Goal: Find specific page/section: Find specific page/section

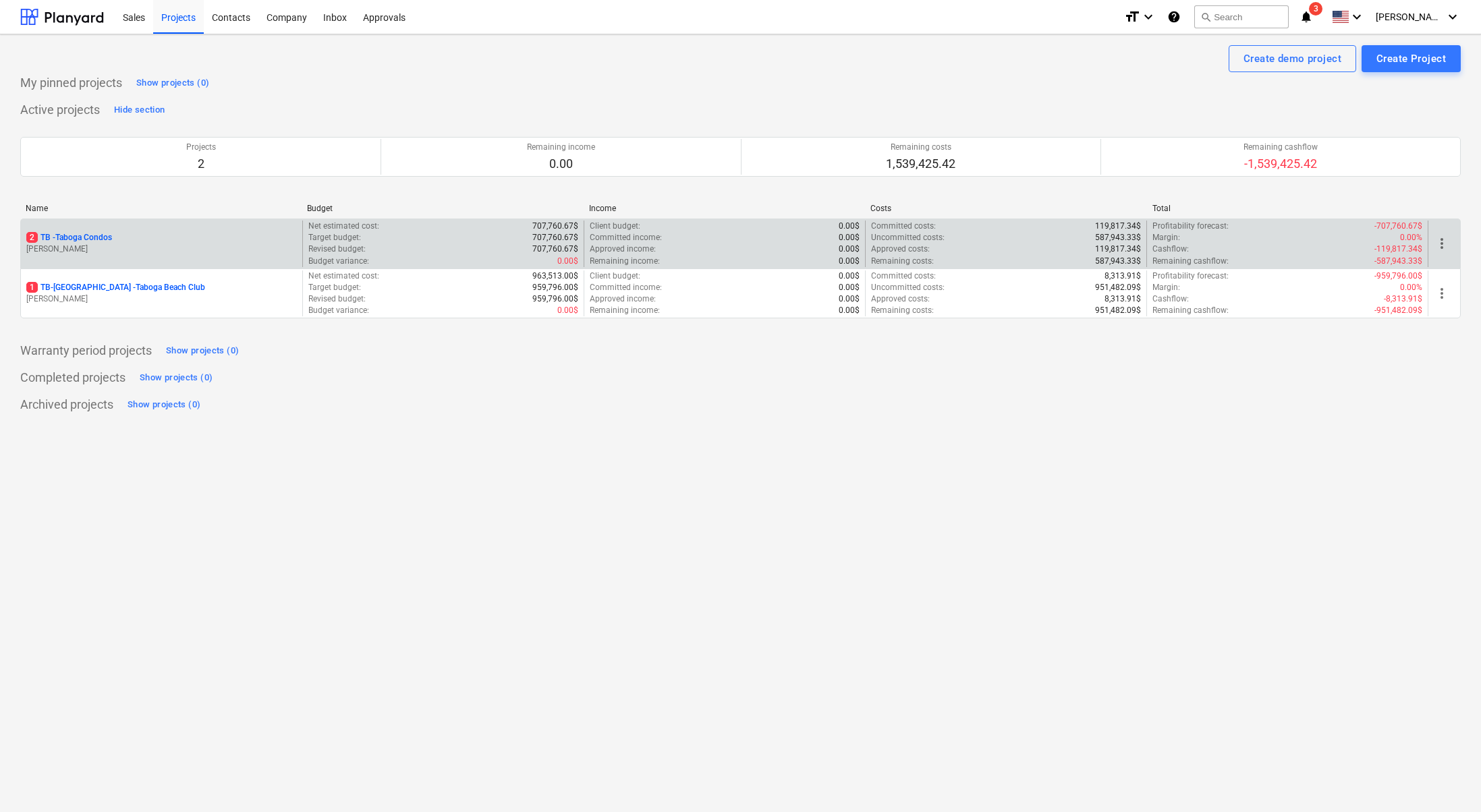
click at [103, 244] on p "[PERSON_NAME]" at bounding box center [161, 249] width 271 height 11
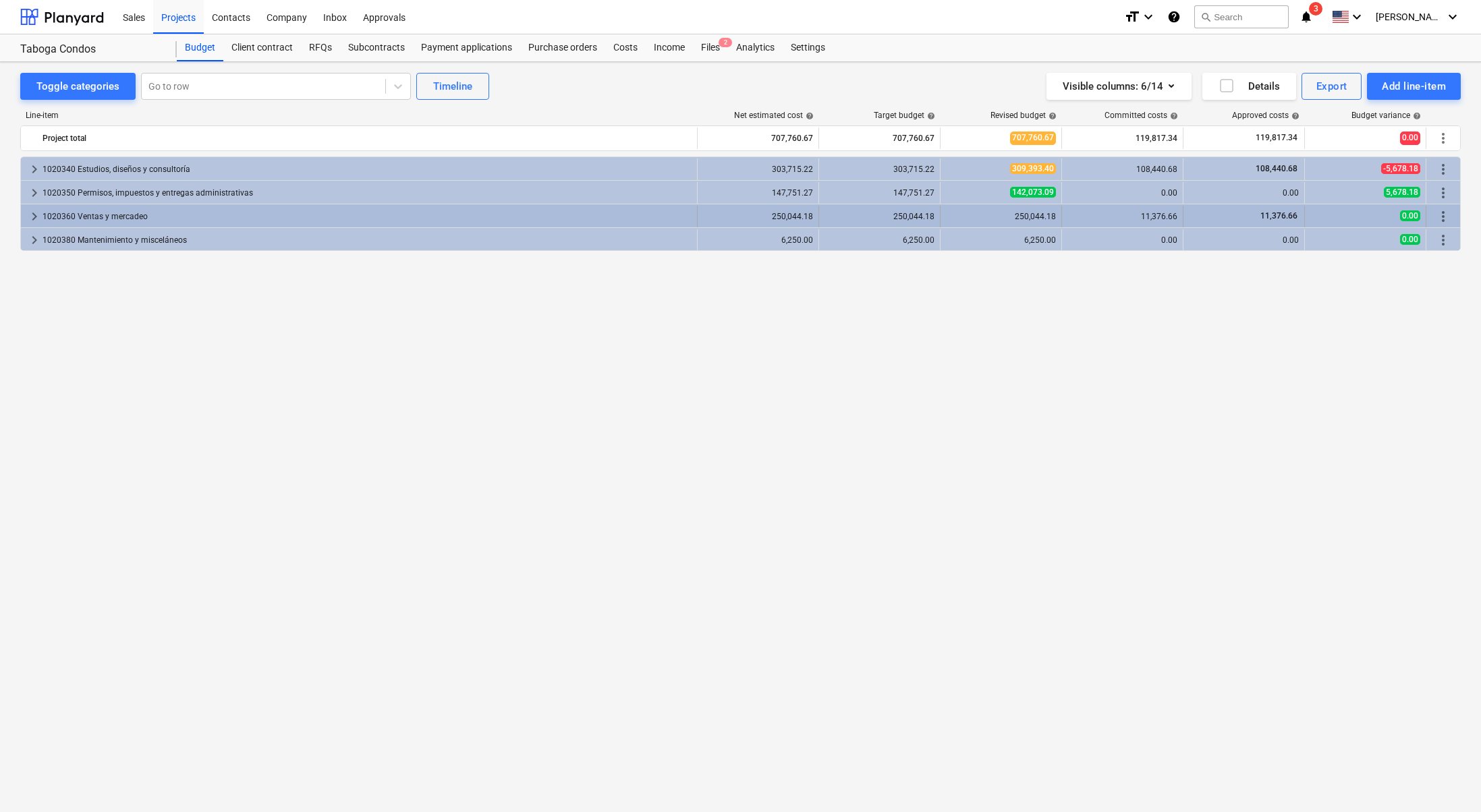
click at [33, 206] on div "keyboard_arrow_right" at bounding box center [34, 216] width 16 height 22
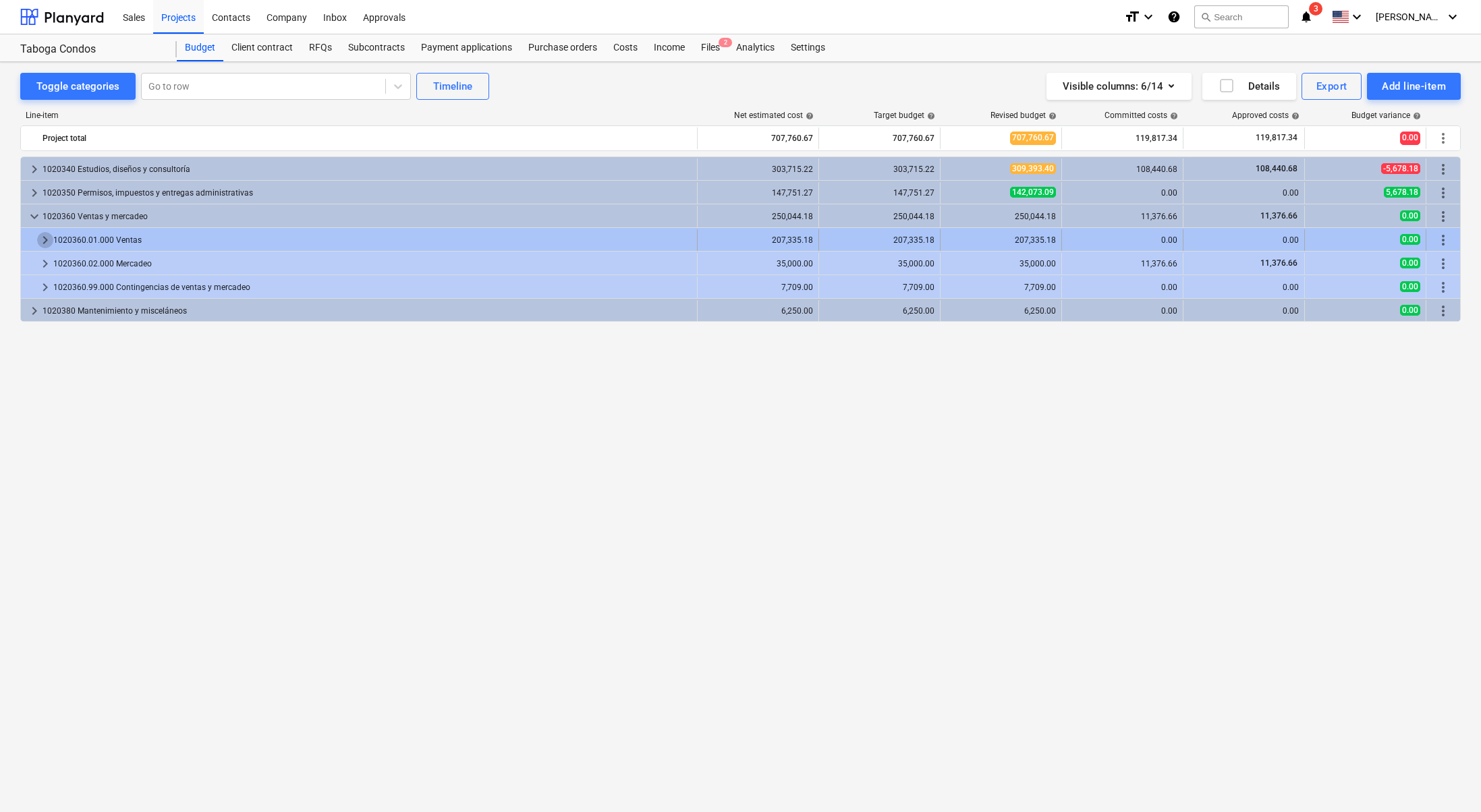
click at [43, 233] on span "keyboard_arrow_right" at bounding box center [45, 240] width 16 height 16
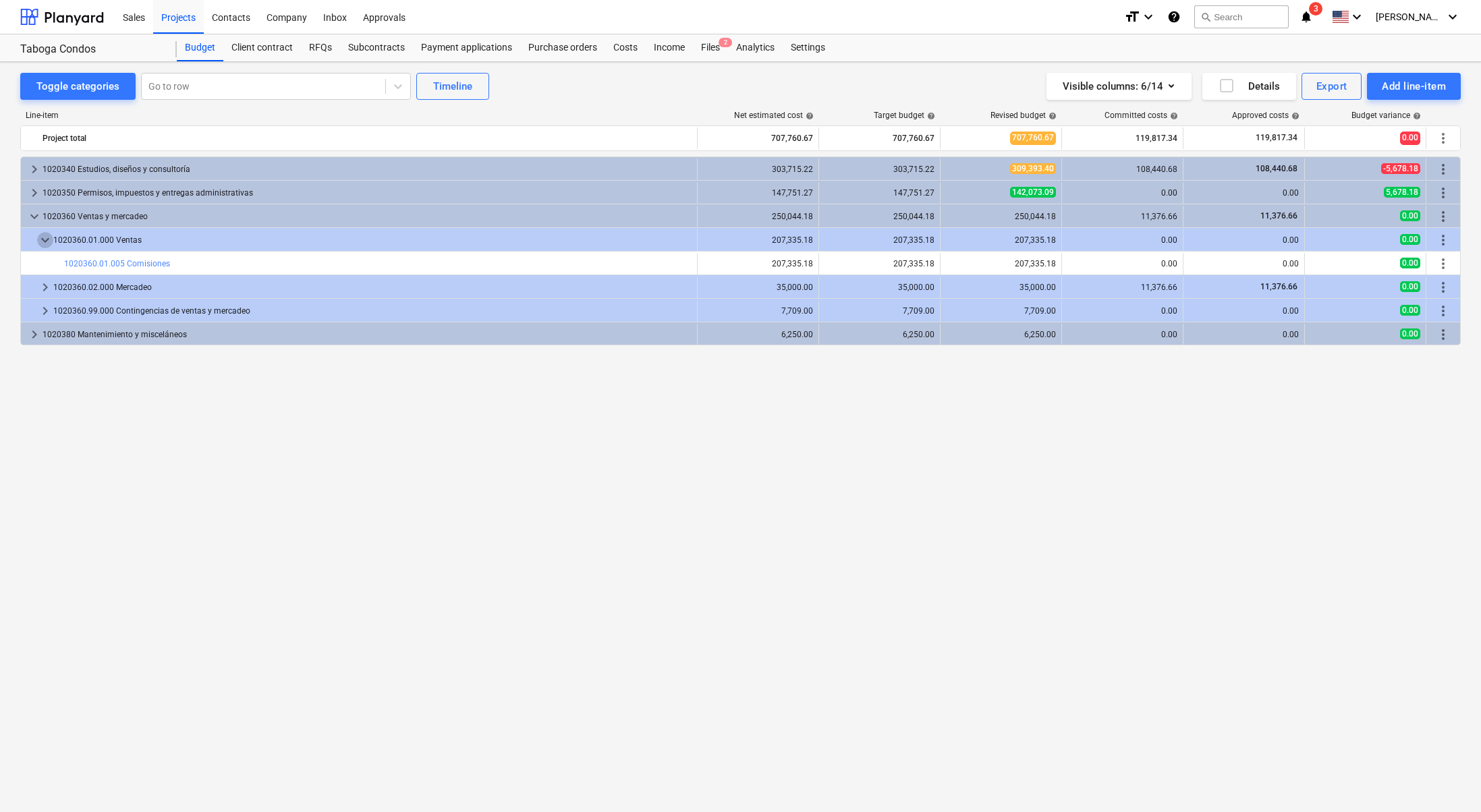
click at [43, 233] on span "keyboard_arrow_down" at bounding box center [45, 240] width 16 height 16
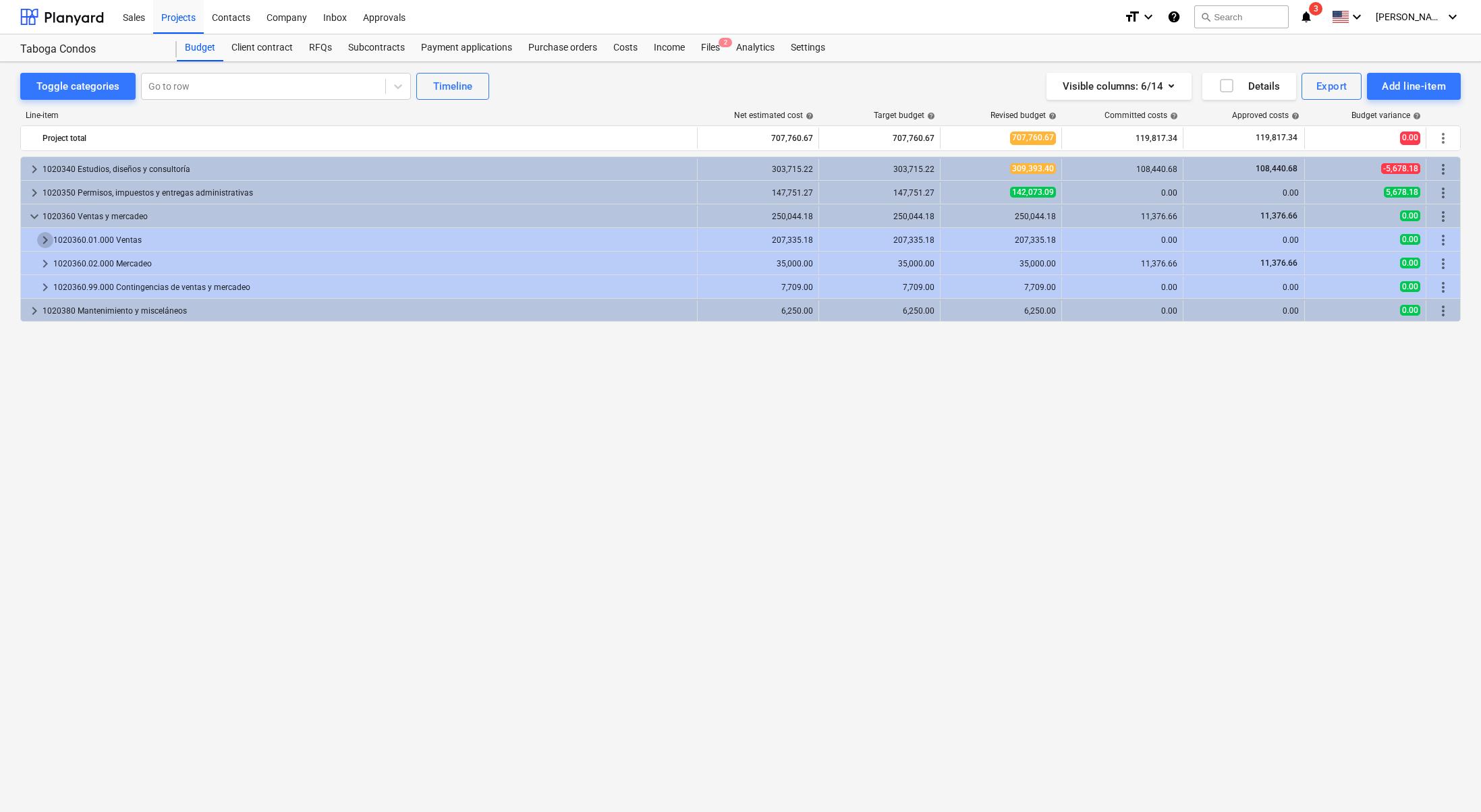
click at [43, 233] on span "keyboard_arrow_right" at bounding box center [45, 240] width 16 height 16
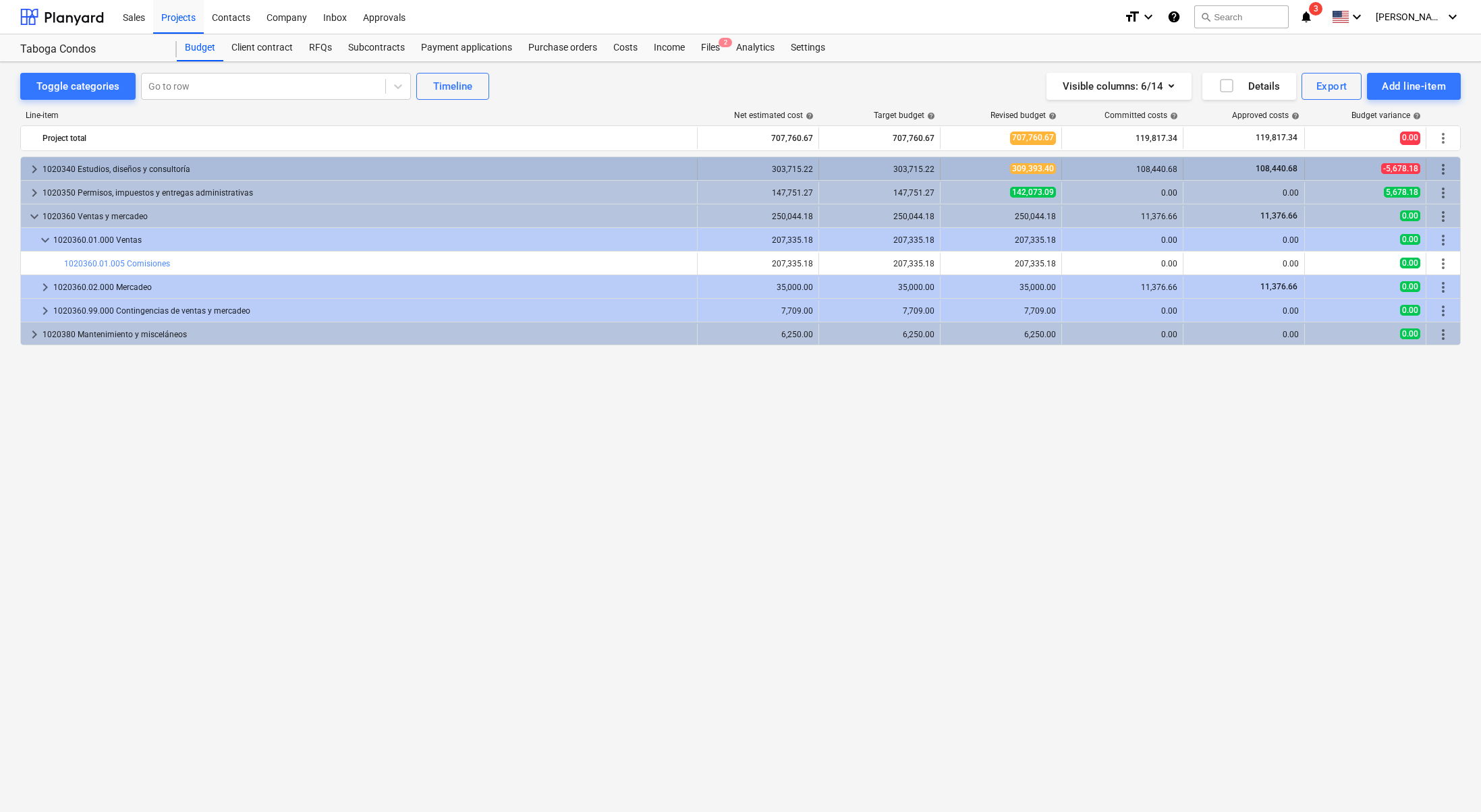
click at [36, 162] on span "keyboard_arrow_right" at bounding box center [34, 169] width 16 height 16
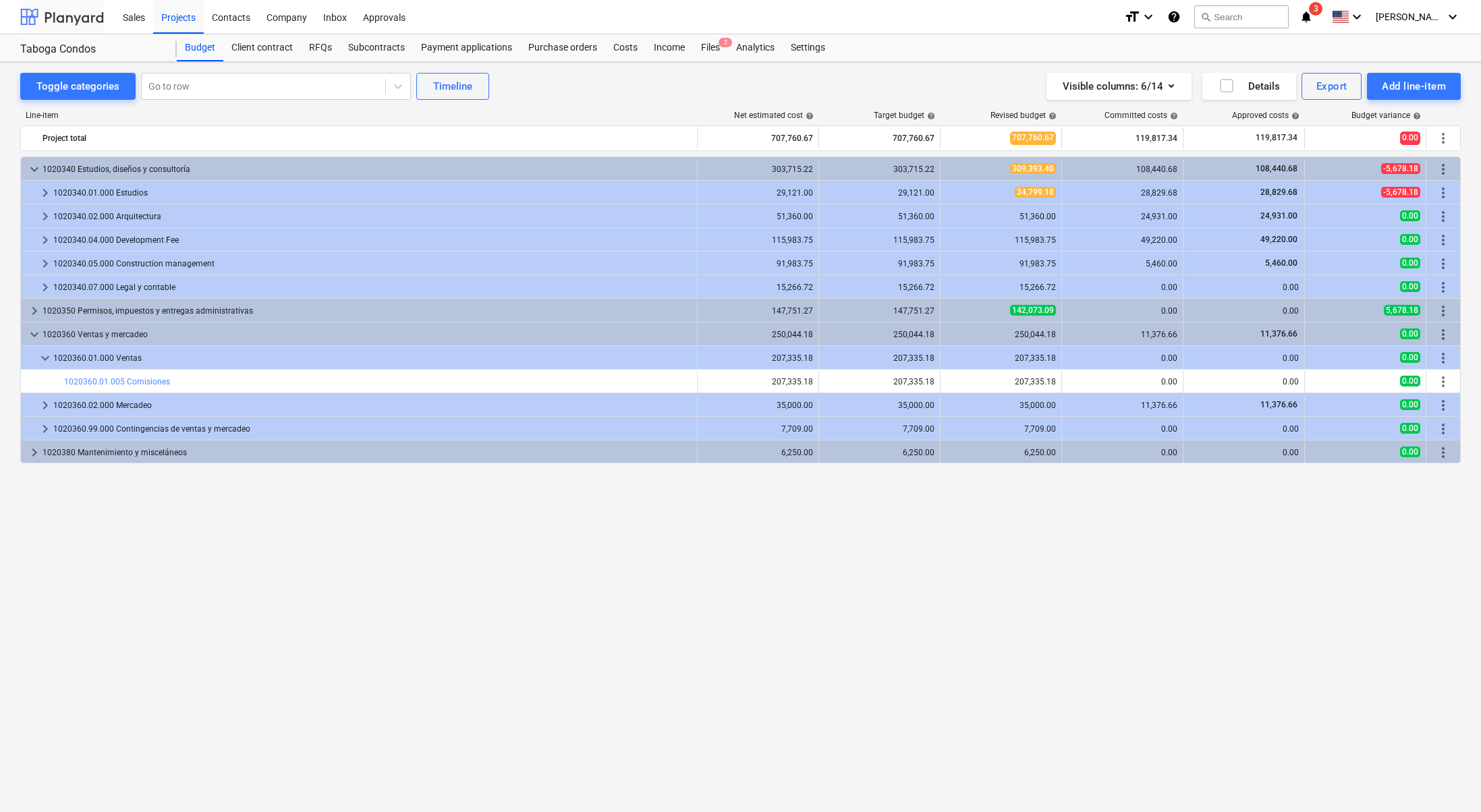
click at [75, 18] on div at bounding box center [61, 17] width 83 height 33
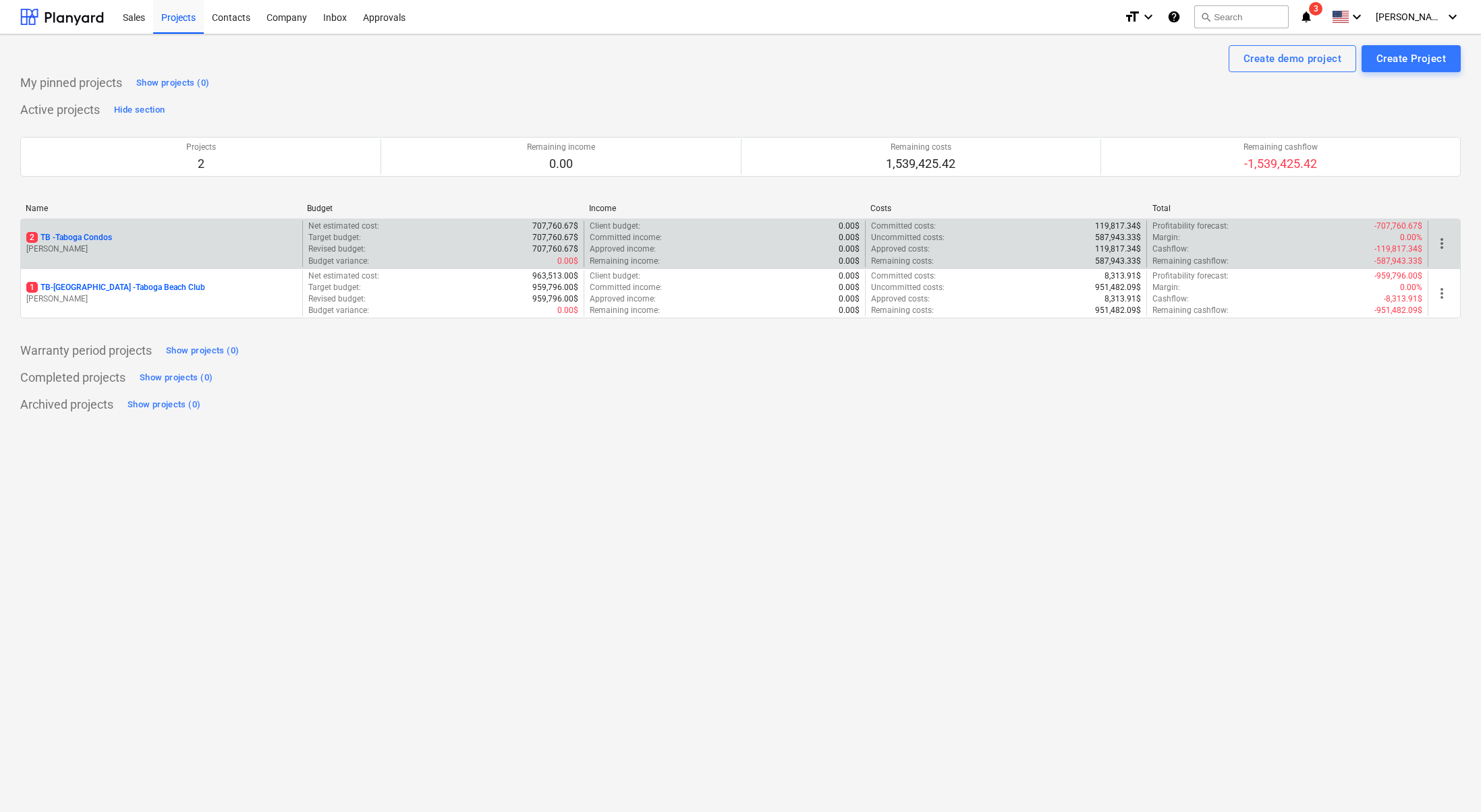
click at [93, 244] on p "[PERSON_NAME]" at bounding box center [161, 249] width 271 height 11
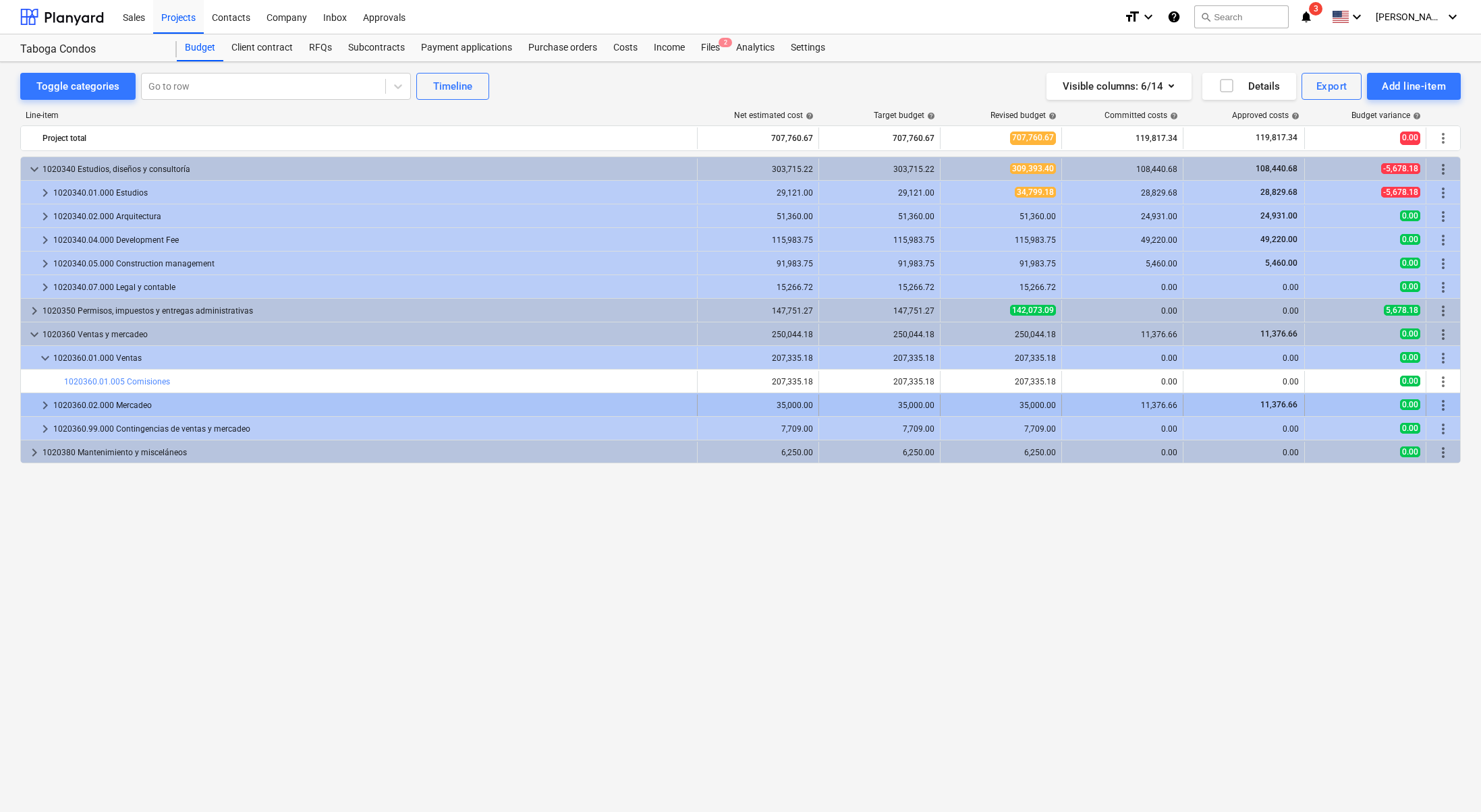
click at [48, 404] on span "keyboard_arrow_right" at bounding box center [45, 405] width 16 height 16
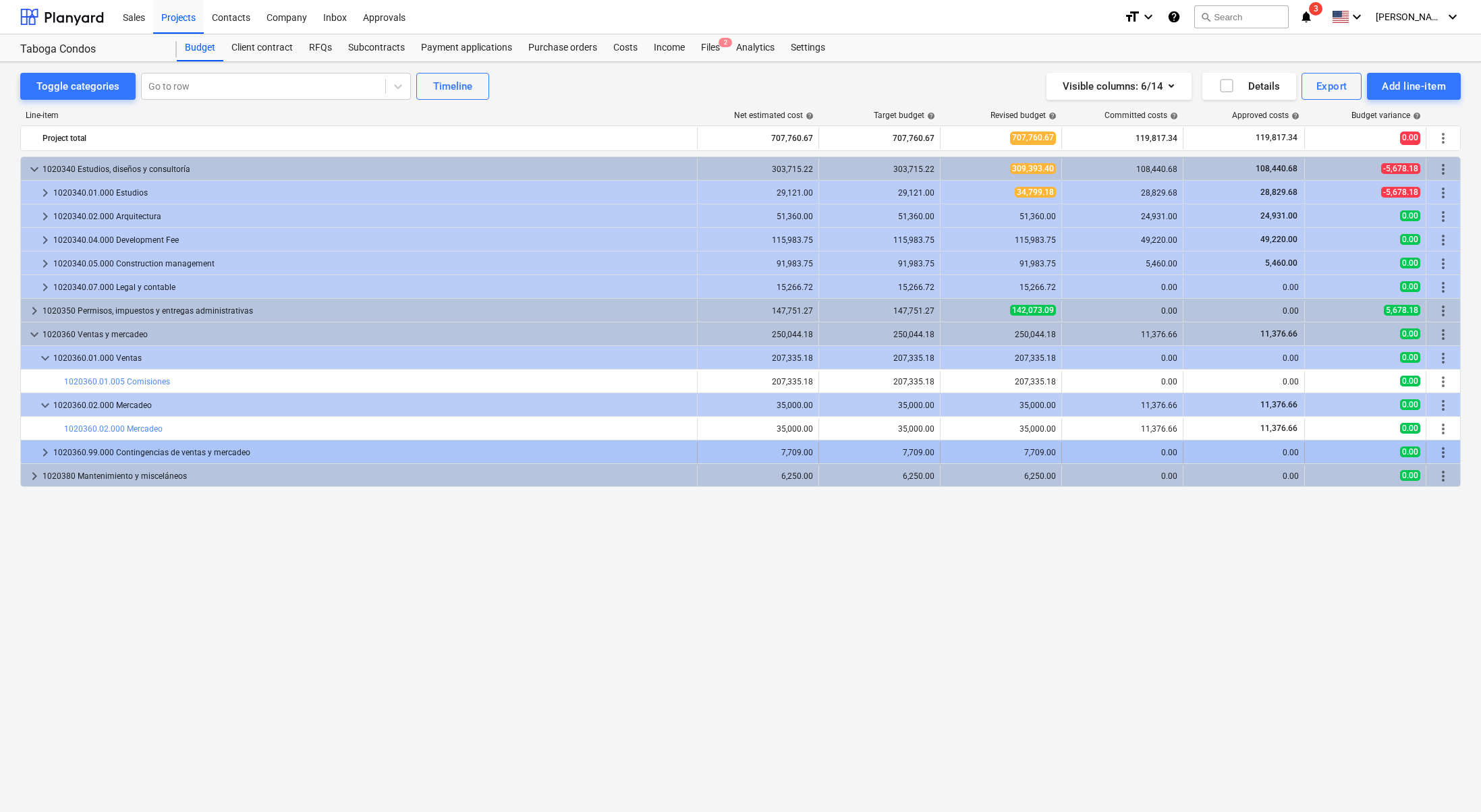
click at [48, 453] on span "keyboard_arrow_right" at bounding box center [45, 452] width 16 height 16
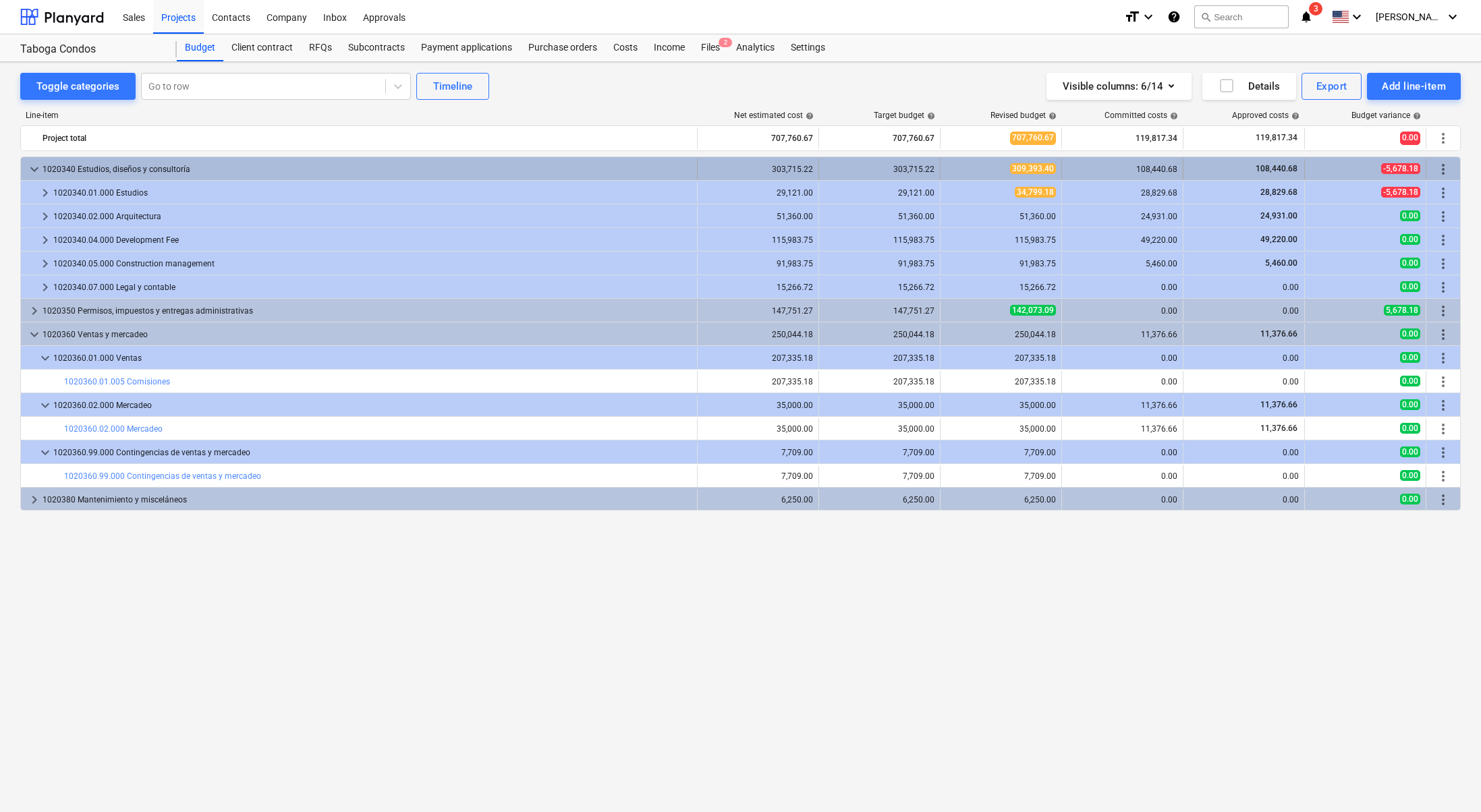
click at [33, 163] on span "keyboard_arrow_down" at bounding box center [34, 169] width 16 height 16
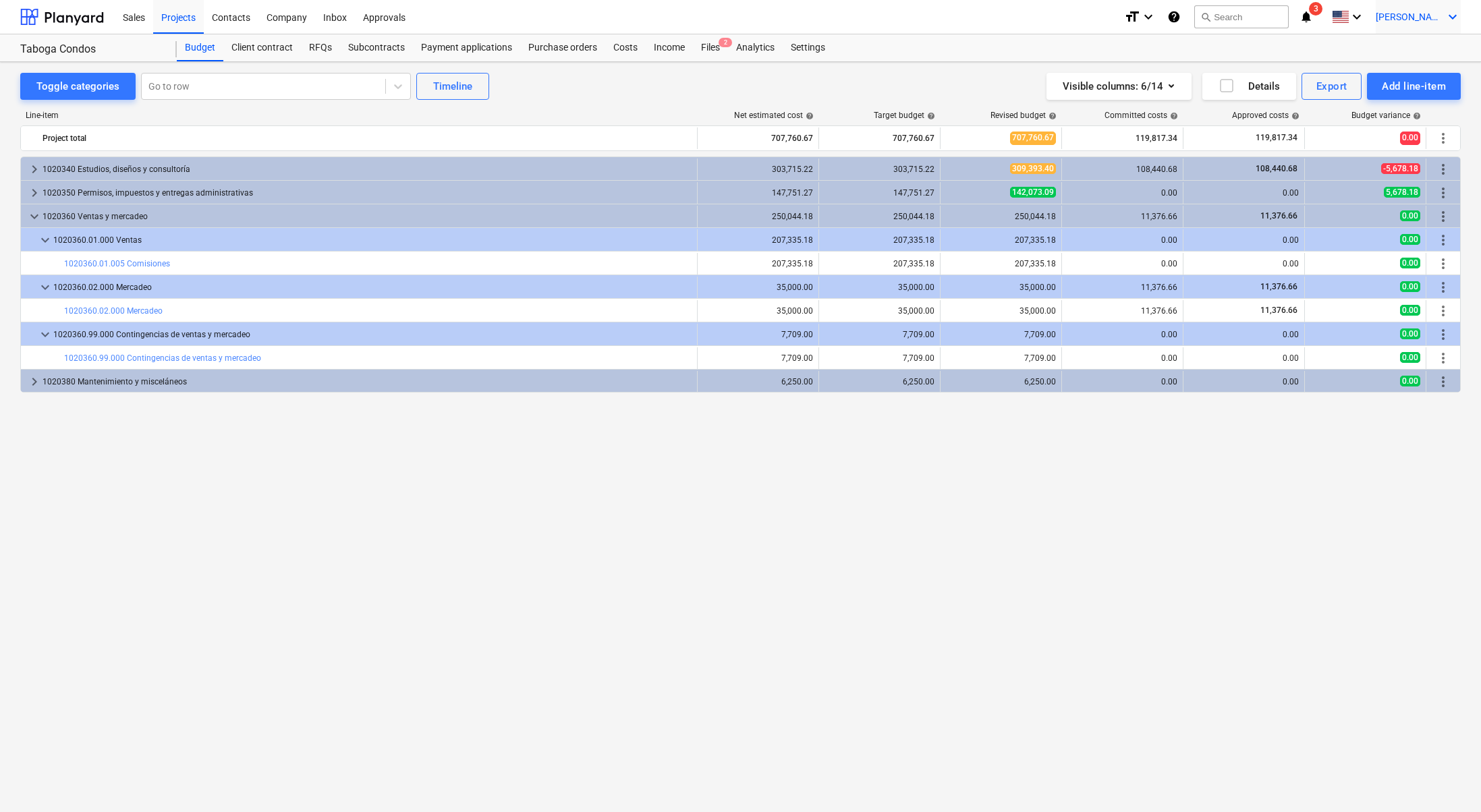
click at [1449, 21] on icon "keyboard_arrow_down" at bounding box center [1452, 17] width 16 height 16
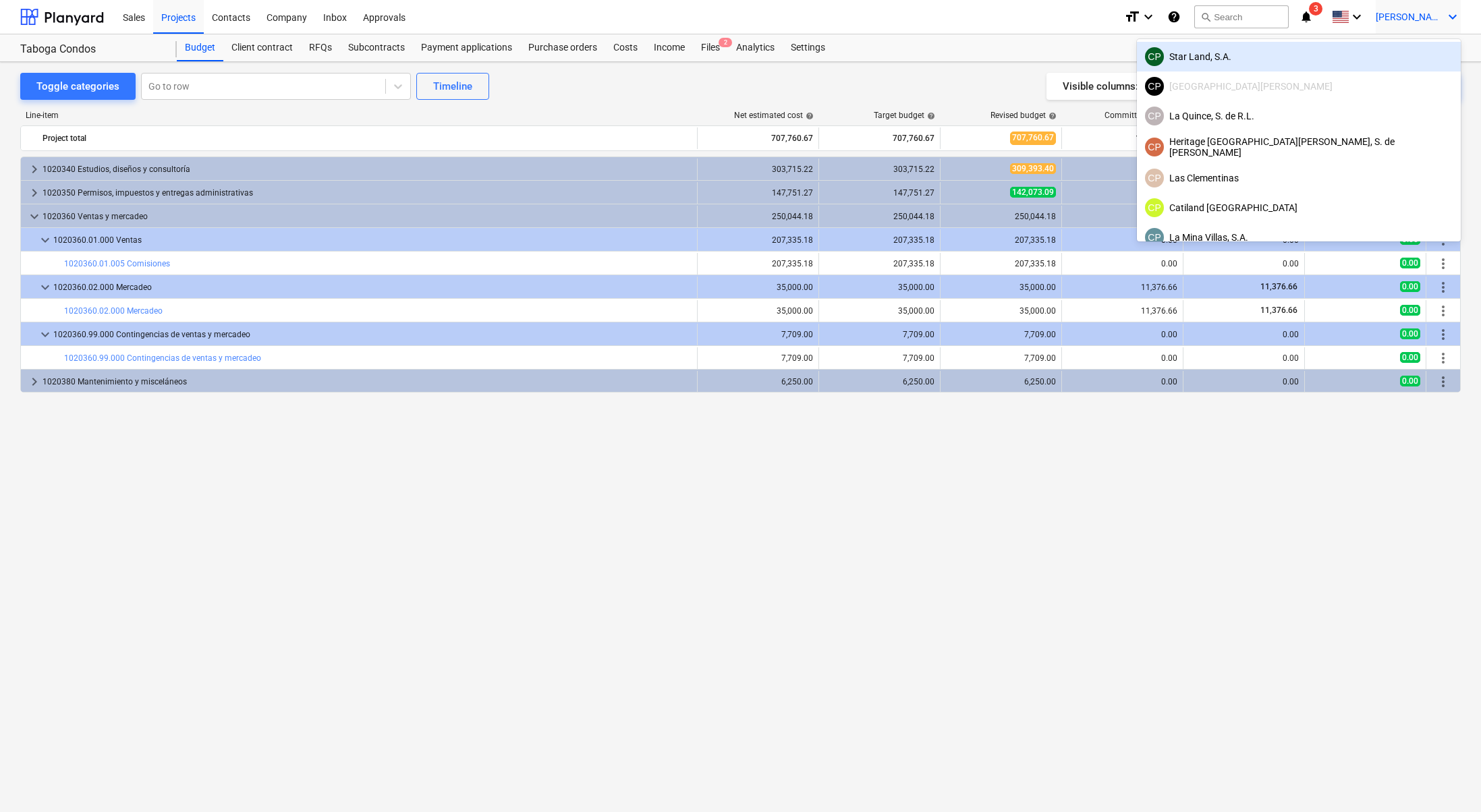
click at [1368, 60] on div "CP Star Land, S.A." at bounding box center [1299, 57] width 308 height 19
